Goal: Complete application form

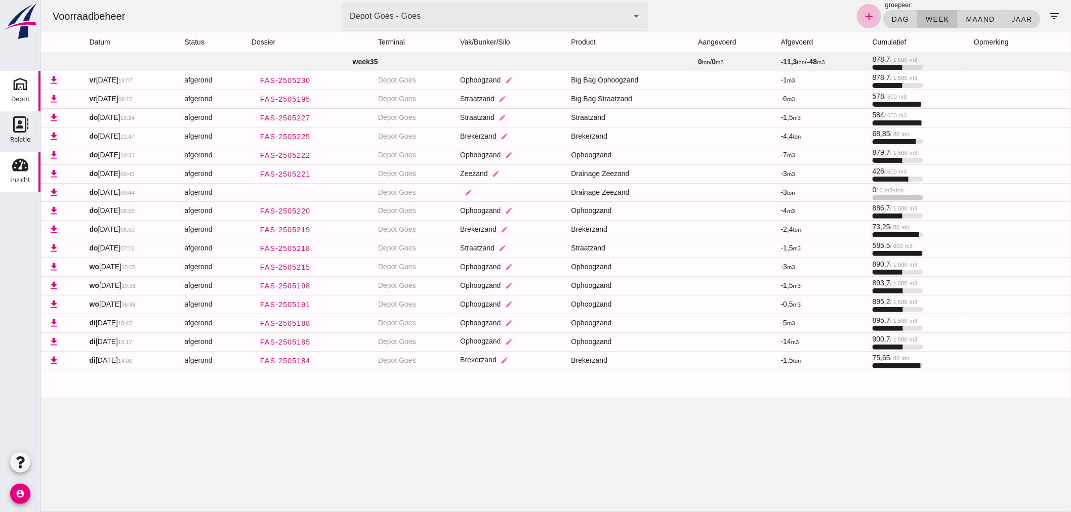
click at [18, 91] on link "[GEOGRAPHIC_DATA]" at bounding box center [20, 91] width 41 height 41
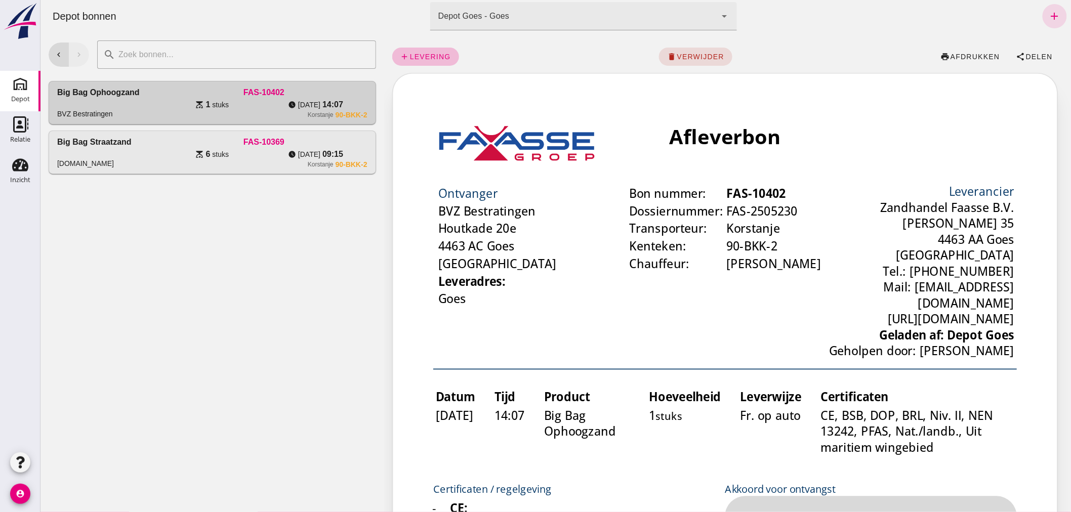
click at [0, 71] on link "[GEOGRAPHIC_DATA]" at bounding box center [20, 91] width 41 height 41
click at [21, 161] on use at bounding box center [20, 165] width 16 height 13
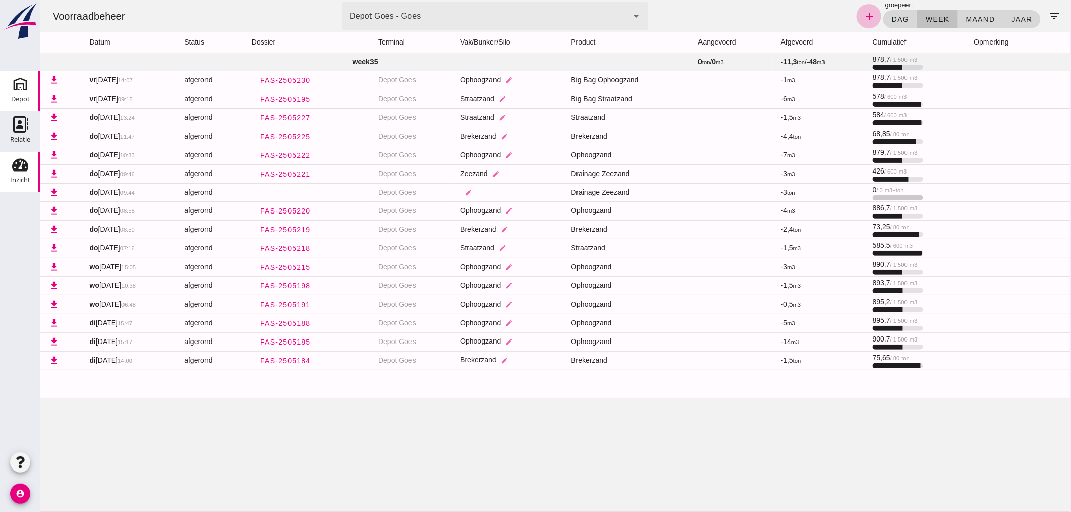
click at [18, 86] on icon "Depot" at bounding box center [20, 84] width 16 height 16
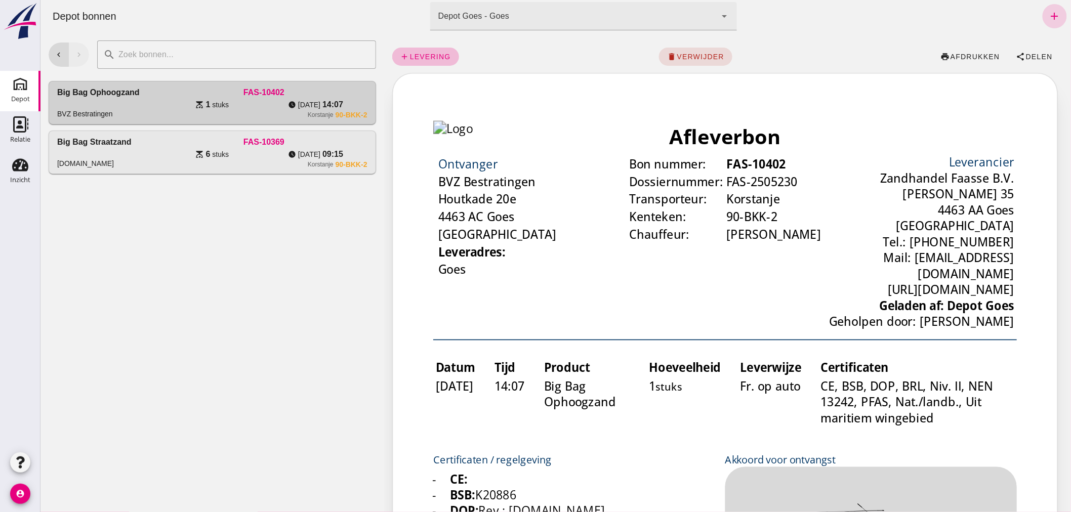
click at [1049, 13] on icon "add" at bounding box center [1055, 16] width 12 height 12
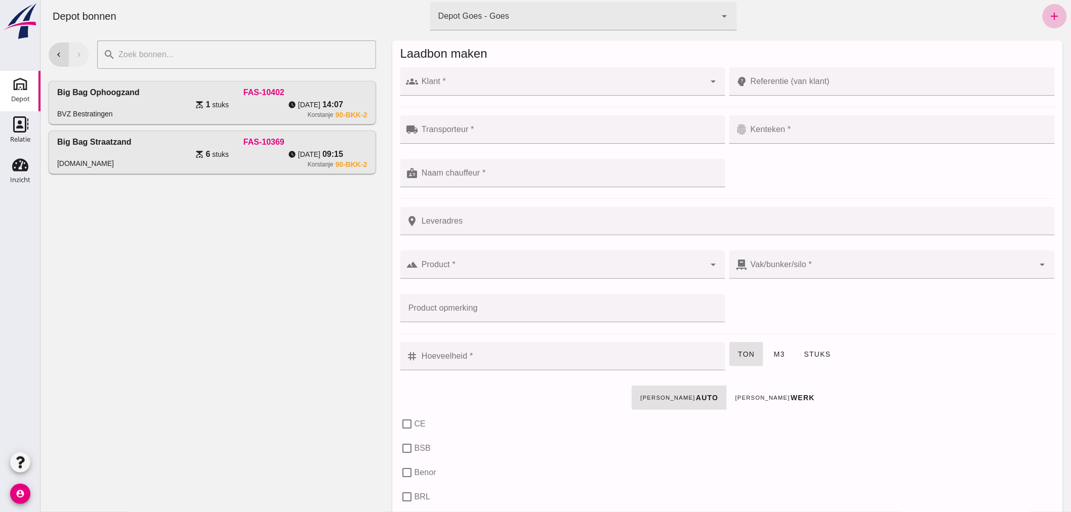
click at [498, 84] on input "Klant *" at bounding box center [561, 87] width 287 height 12
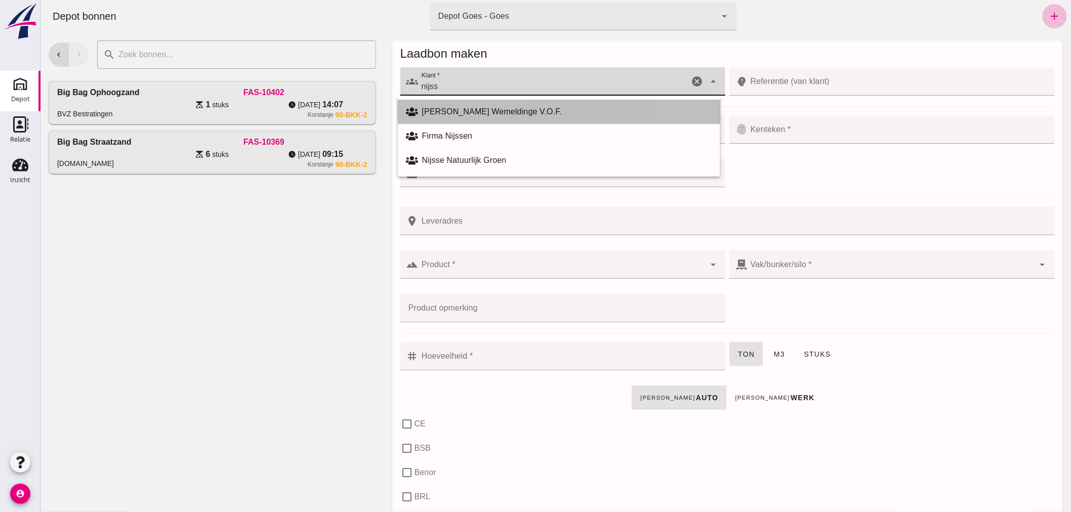
click at [472, 112] on div "[PERSON_NAME] Wemeldinge V.O.F." at bounding box center [567, 112] width 290 height 12
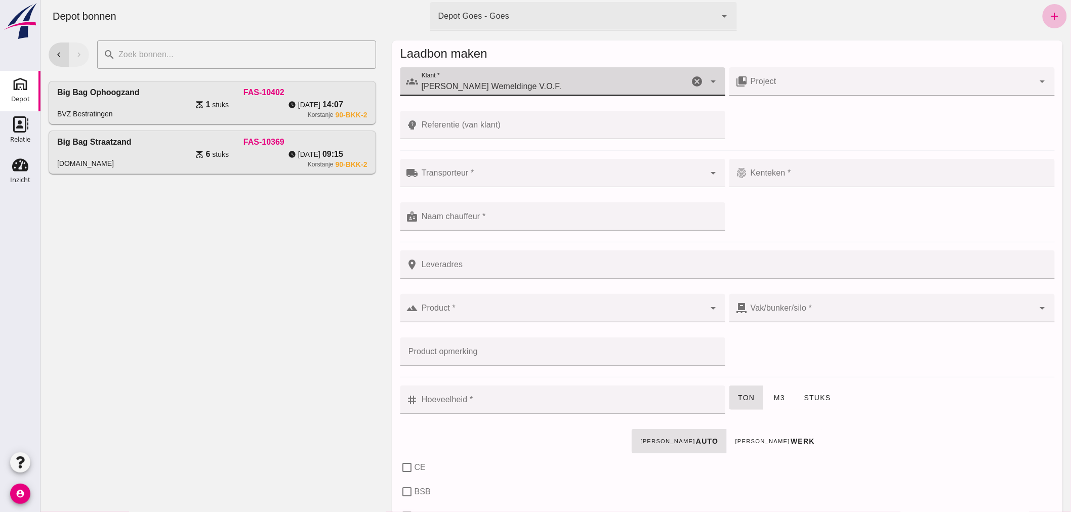
type input "[PERSON_NAME] Wemeldinge V.O.F."
click at [506, 128] on input "Referentie (van klant)" at bounding box center [568, 125] width 301 height 28
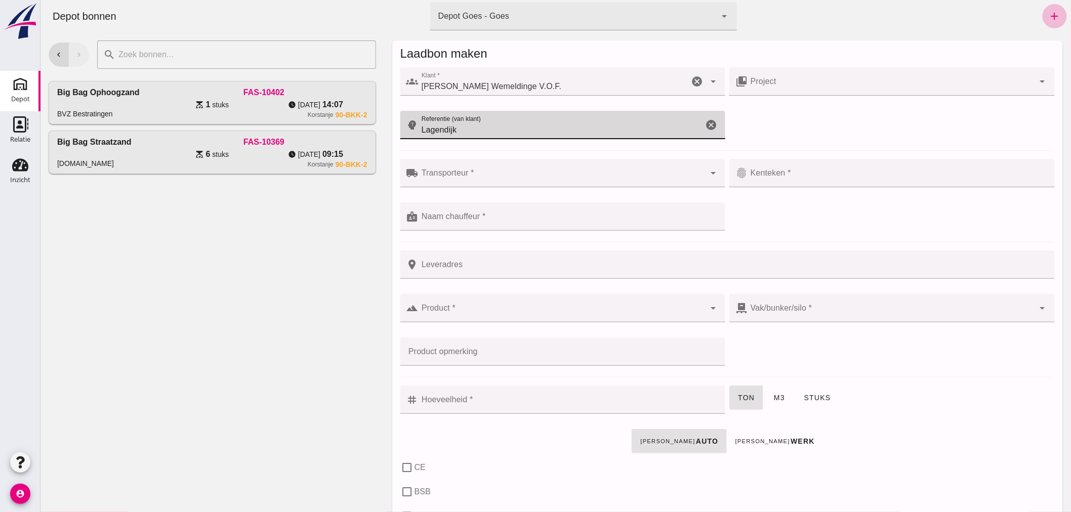
type input "Lagendijk"
click at [497, 173] on input "Transporteur *" at bounding box center [561, 178] width 287 height 12
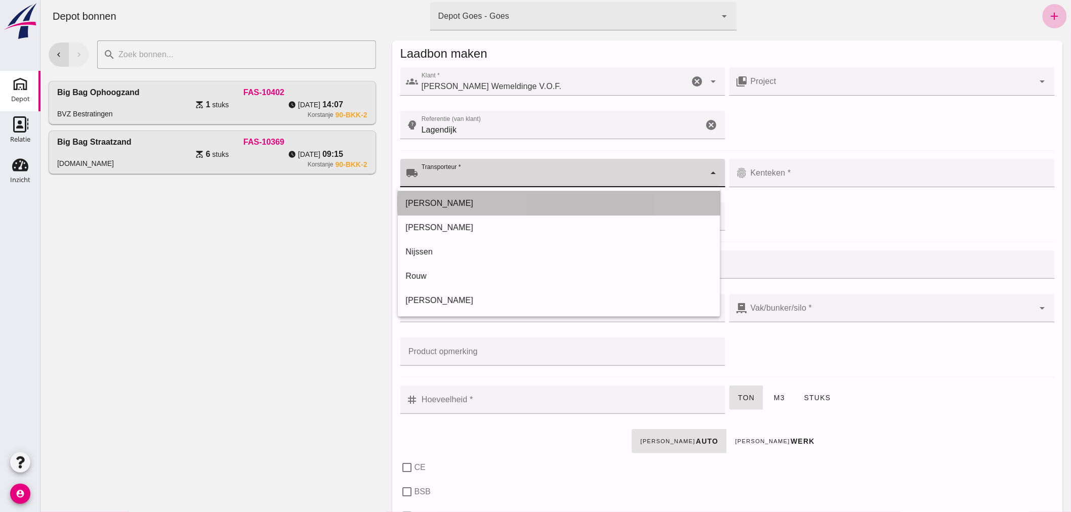
click at [457, 204] on div "[PERSON_NAME]" at bounding box center [559, 203] width 306 height 12
type input "[PERSON_NAME]"
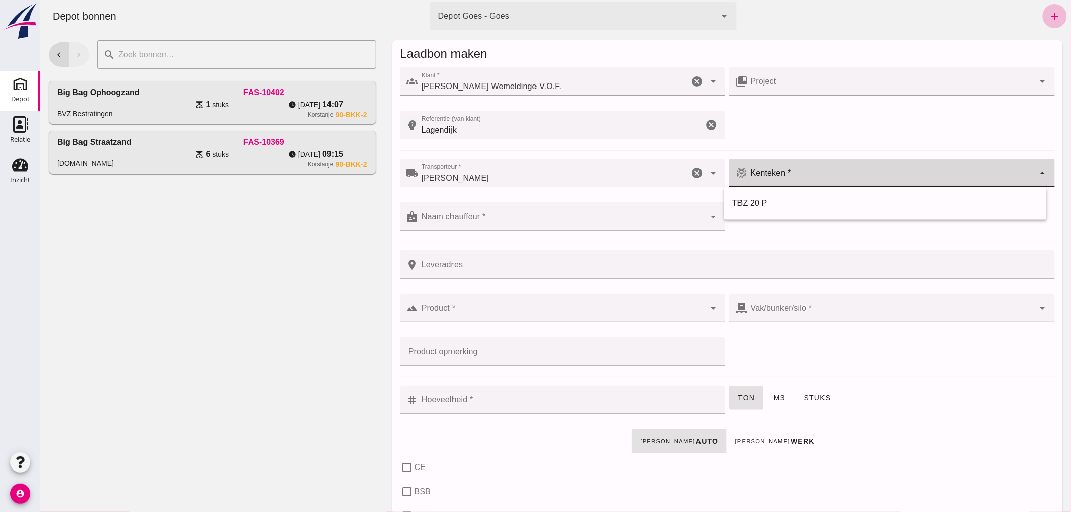
click at [805, 173] on input "Kenteken *" at bounding box center [890, 178] width 287 height 12
click at [774, 199] on div "TBZ 20 P" at bounding box center [885, 203] width 306 height 12
type input "TBZ 20 P"
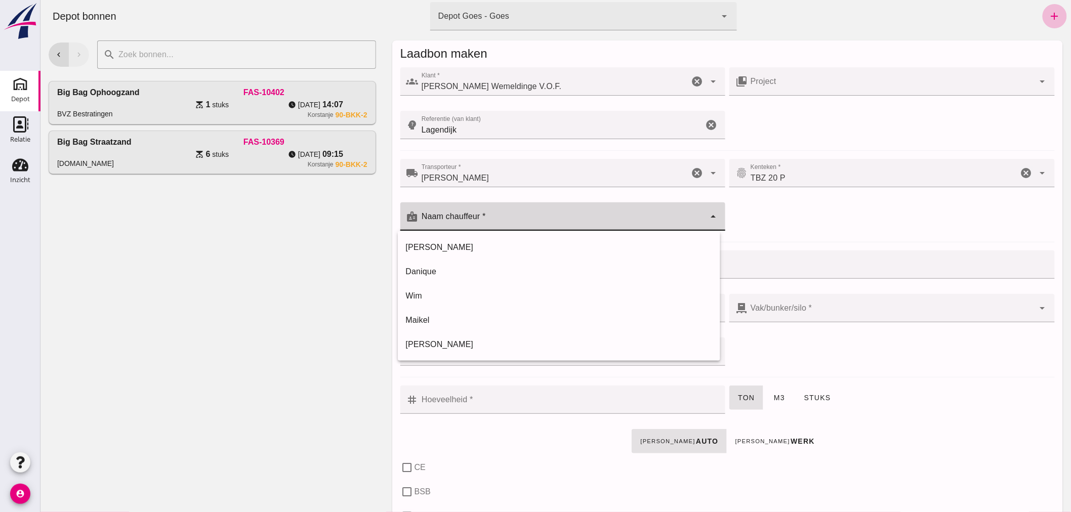
click at [568, 213] on div at bounding box center [561, 217] width 287 height 28
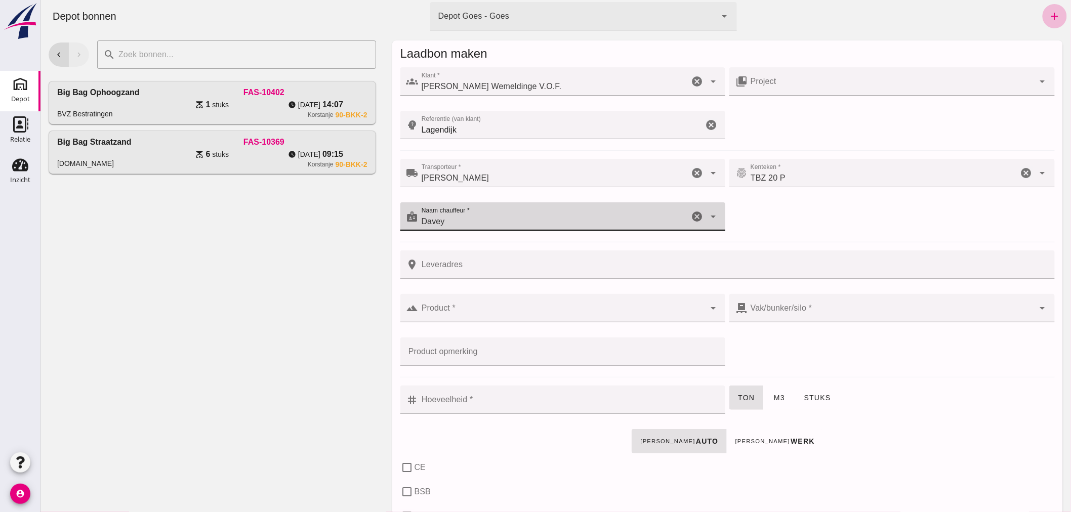
type input "Davey"
click at [511, 306] on div at bounding box center [561, 308] width 287 height 28
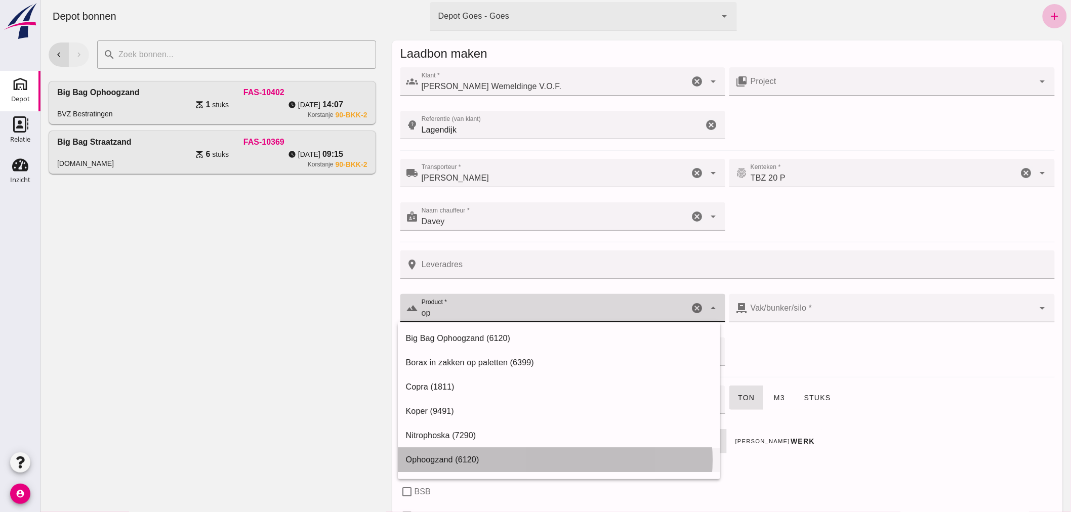
click at [461, 452] on div "Ophoogzand (6120)" at bounding box center [558, 460] width 323 height 24
type input "Ophoogzand (6120)"
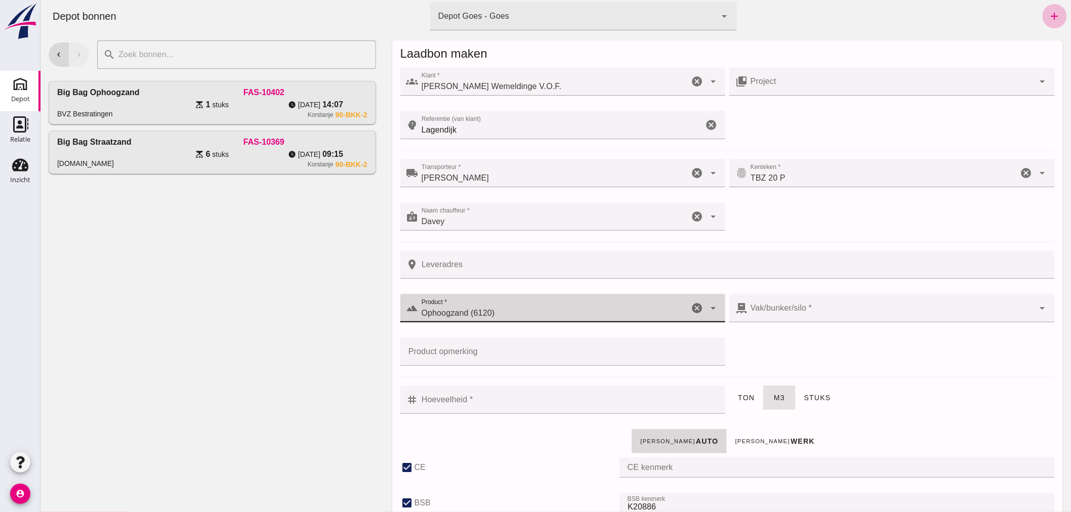
checkbox input "true"
type input "40"
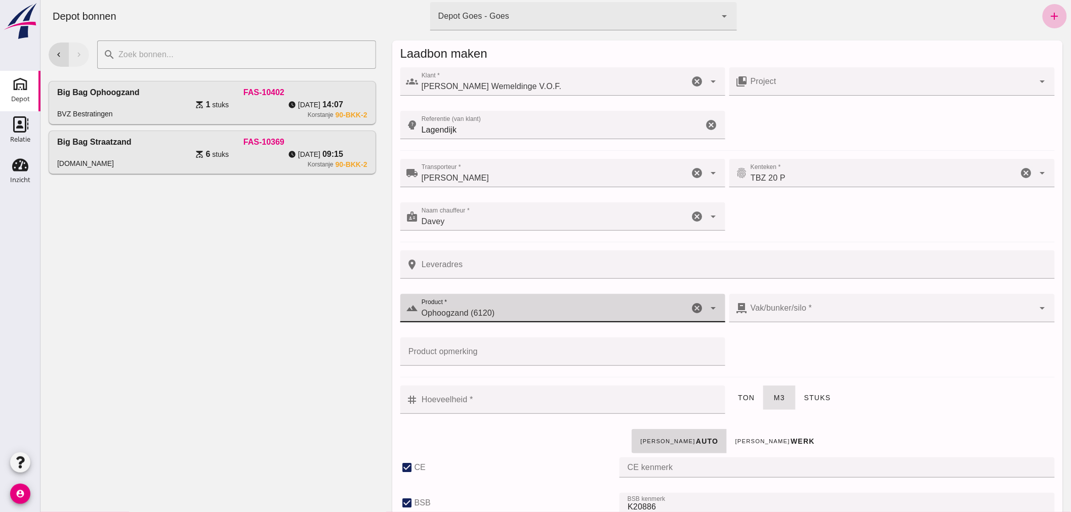
checkbox input "true"
type input "38"
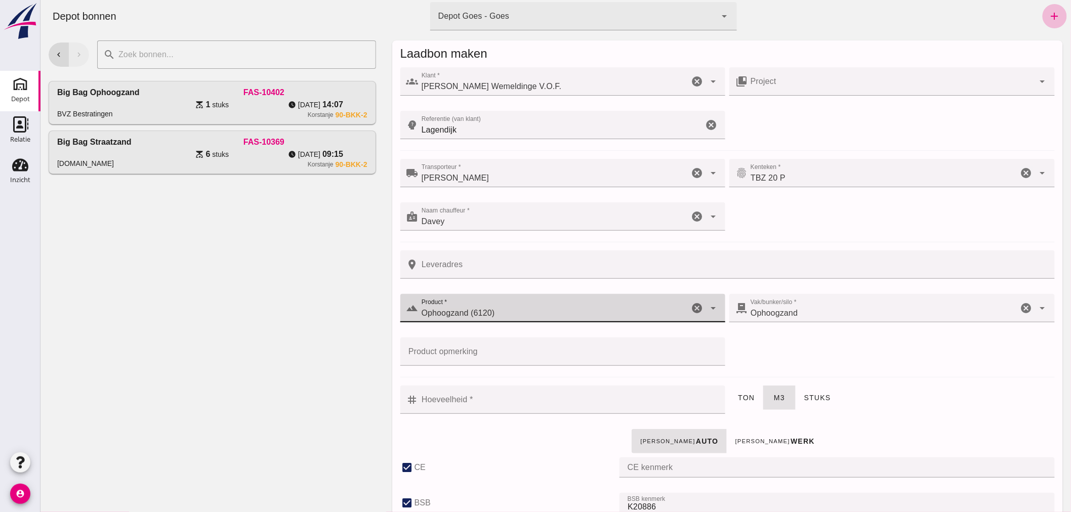
type input "Ophoogzand (6120)"
click at [606, 401] on input "Hoeveelheid *" at bounding box center [568, 400] width 301 height 28
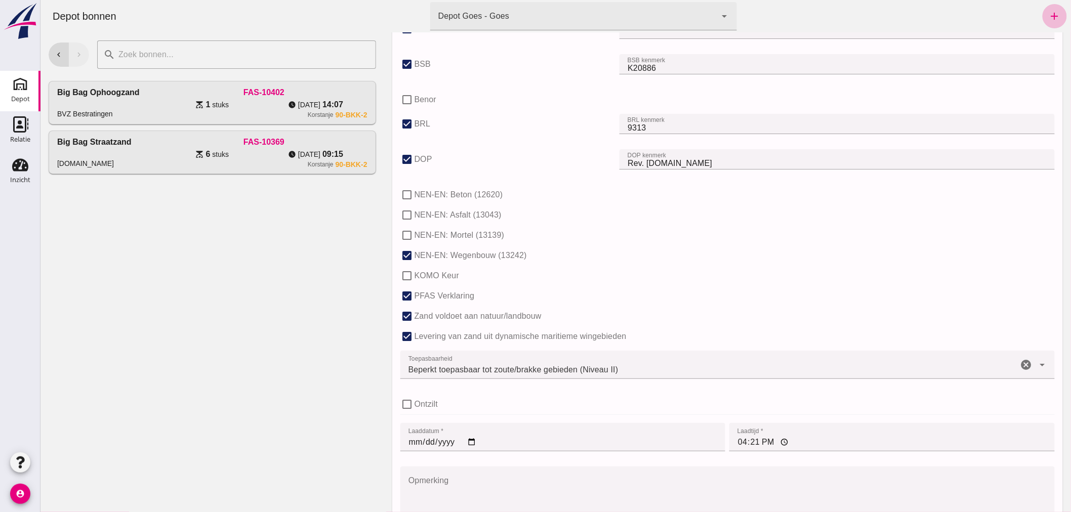
scroll to position [622, 0]
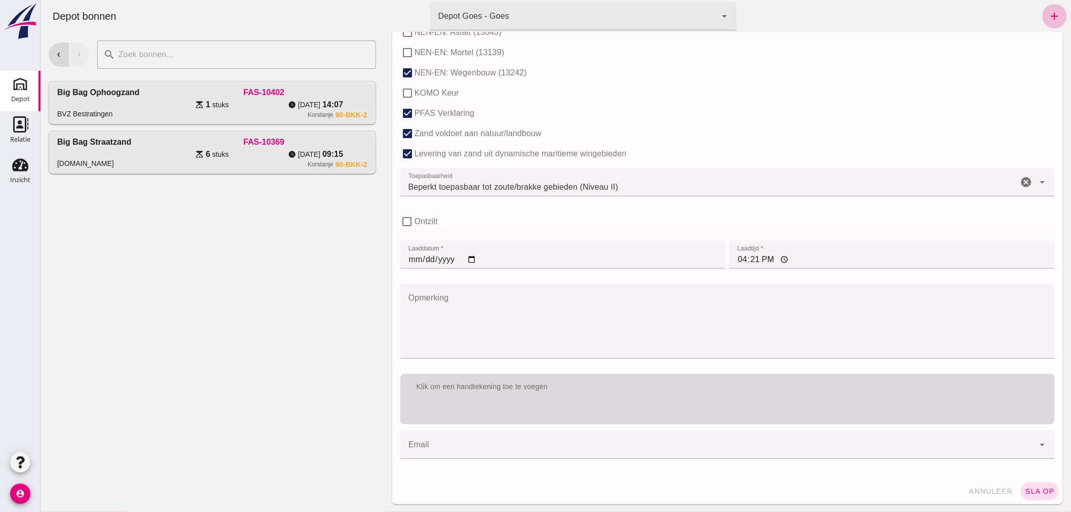
type input "14"
click at [605, 400] on div "Klik om een handtekening toe te voegen" at bounding box center [727, 399] width 655 height 51
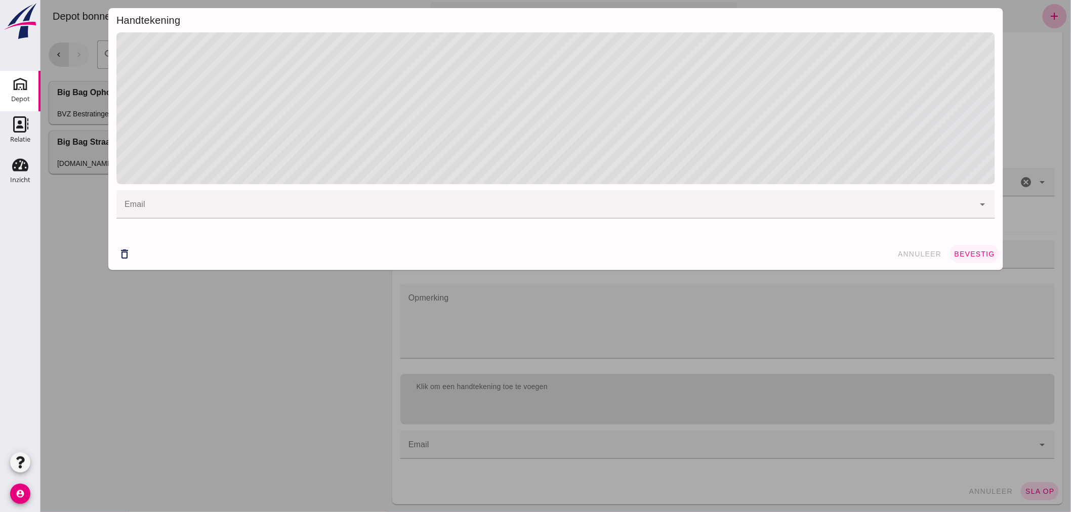
click at [975, 256] on span "bevestig" at bounding box center [974, 254] width 41 height 8
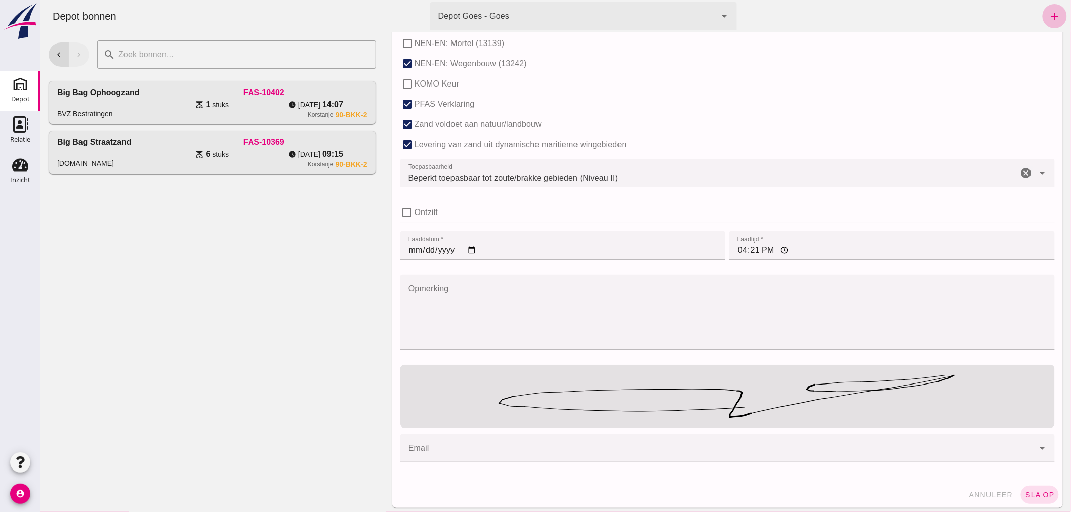
scroll to position [635, 0]
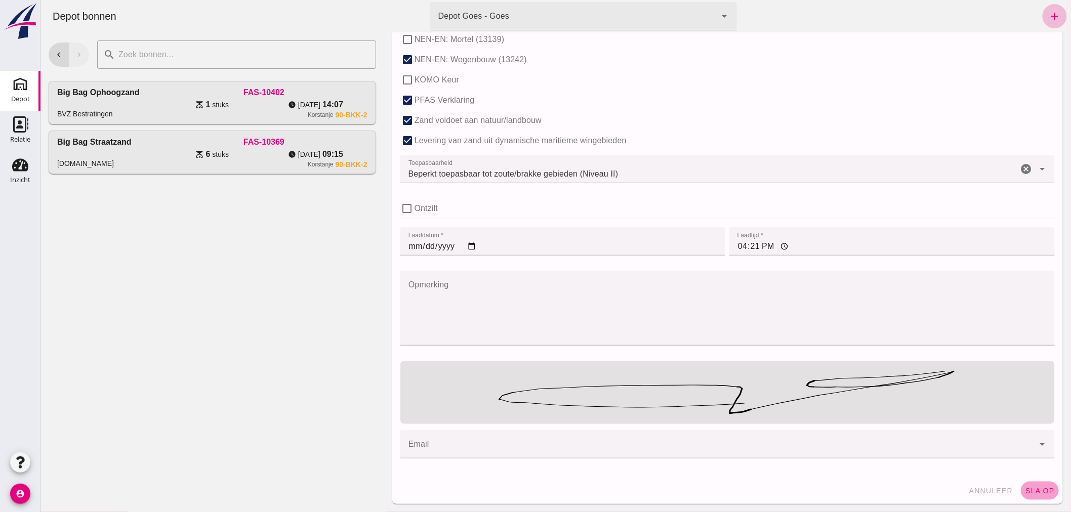
click at [1037, 482] on button "sla op" at bounding box center [1040, 491] width 38 height 18
